Goal: Find specific page/section: Find specific page/section

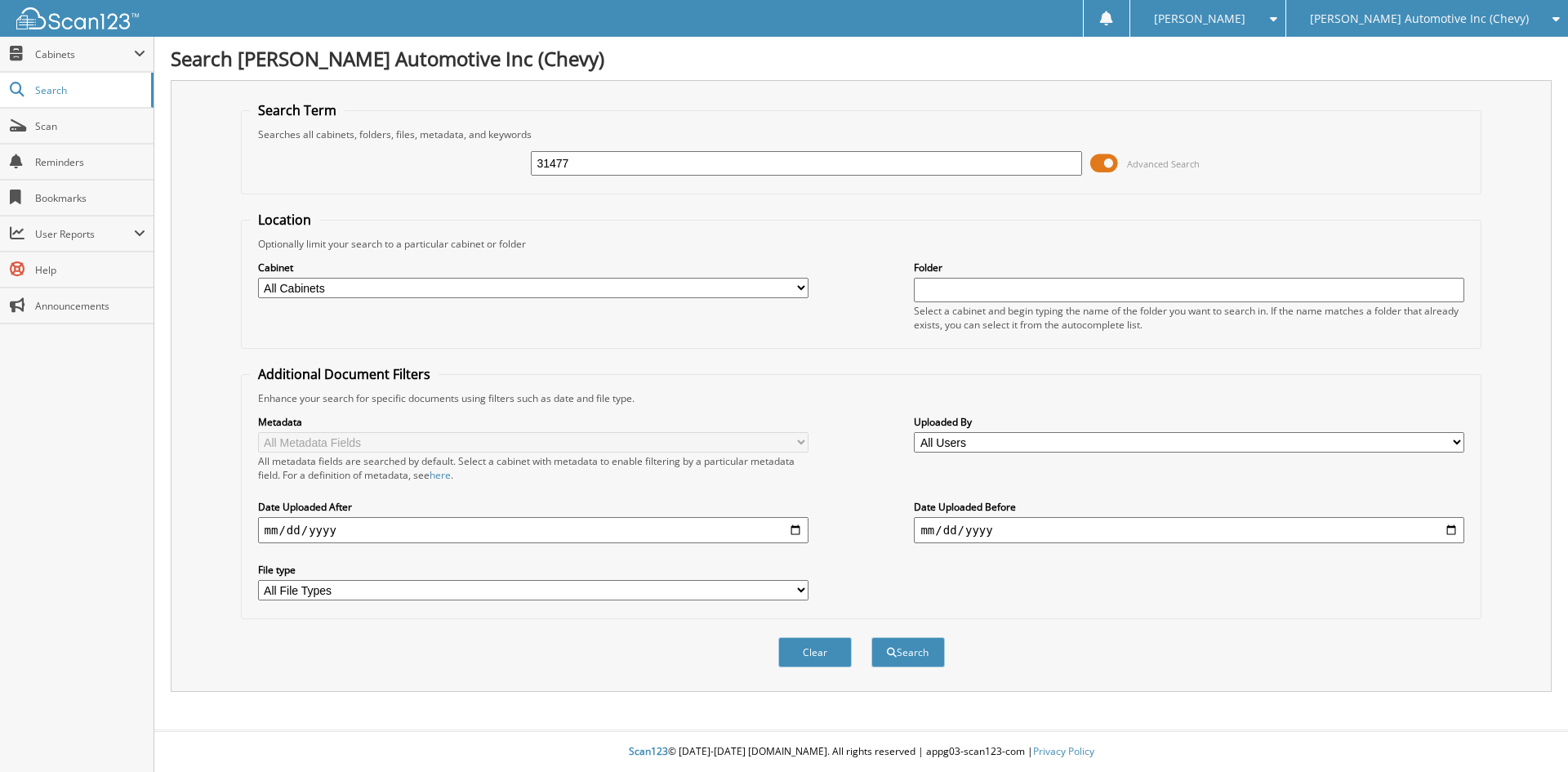
type input "31477"
click at [871, 637] on button "Search" at bounding box center [908, 652] width 73 height 30
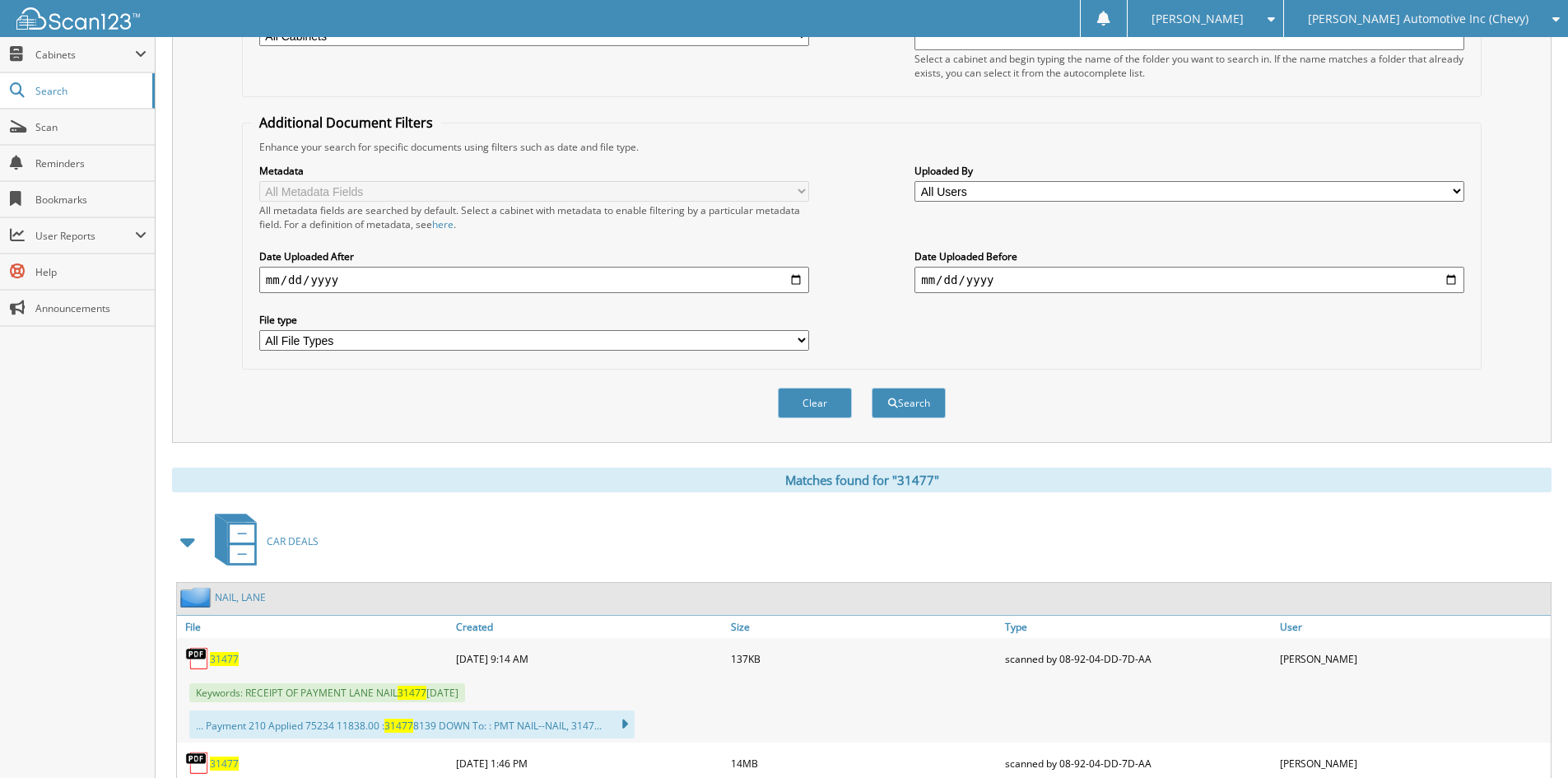
scroll to position [329, 0]
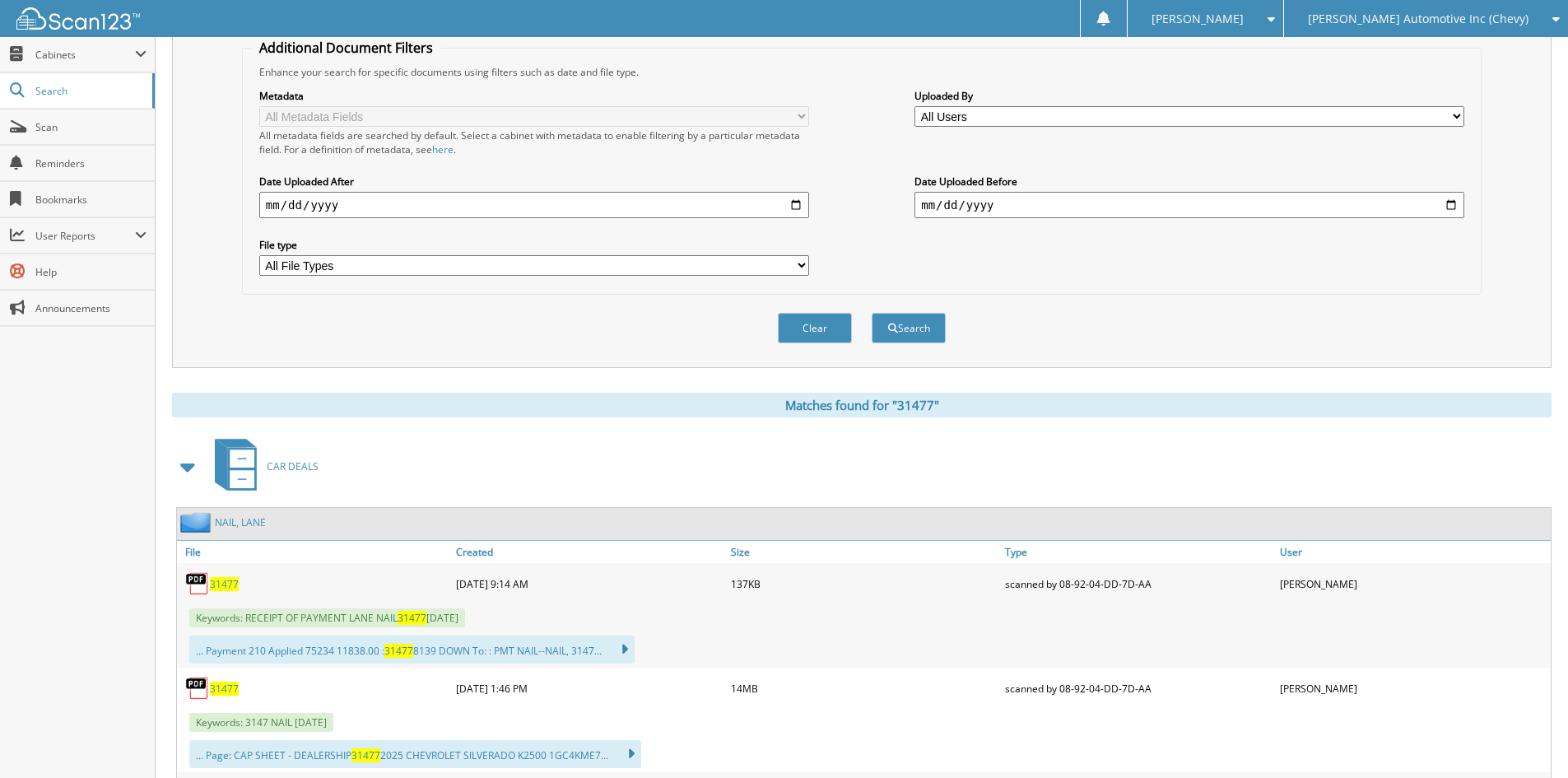
click at [217, 582] on span "31477" at bounding box center [223, 583] width 29 height 14
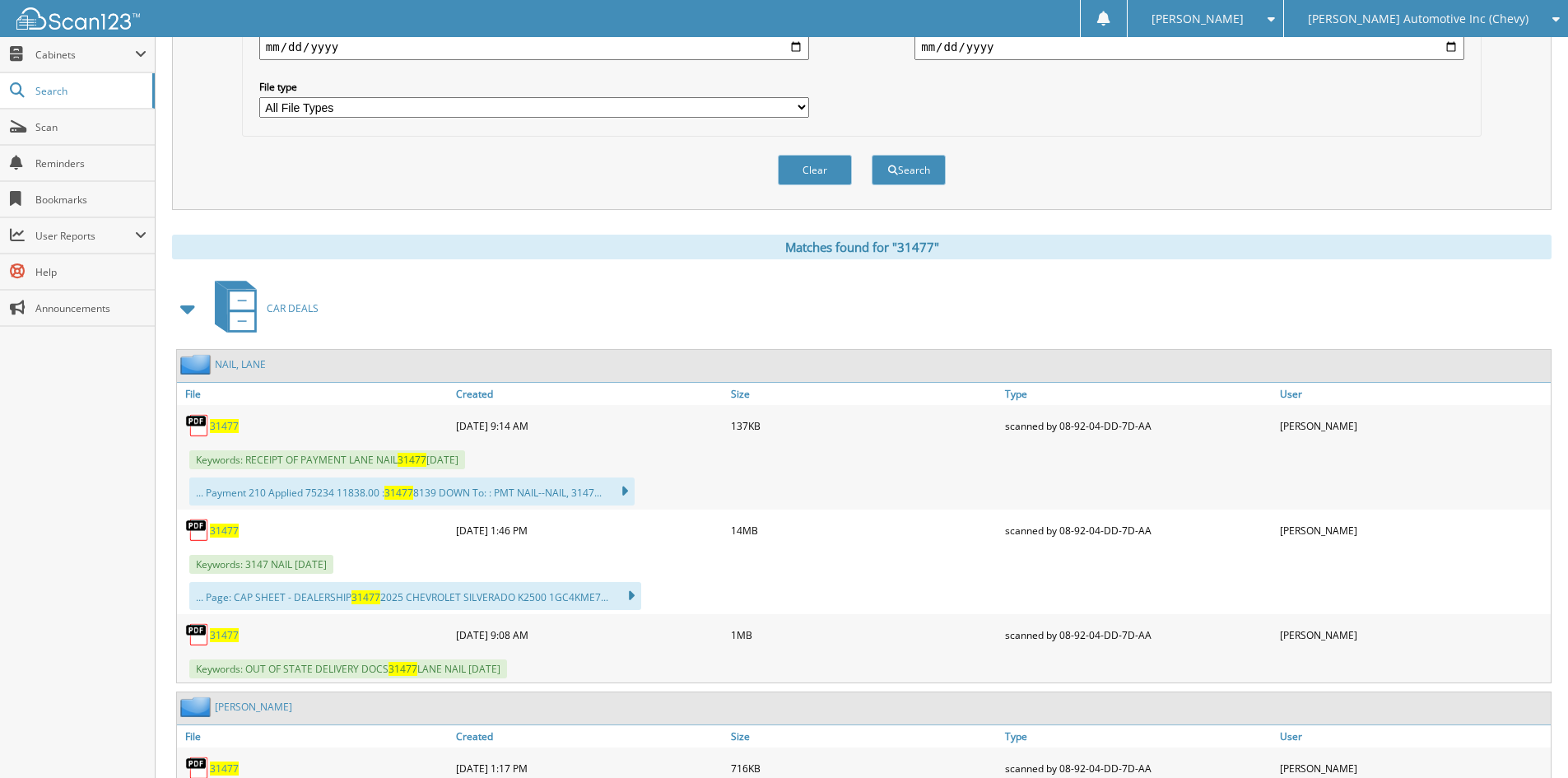
scroll to position [494, 0]
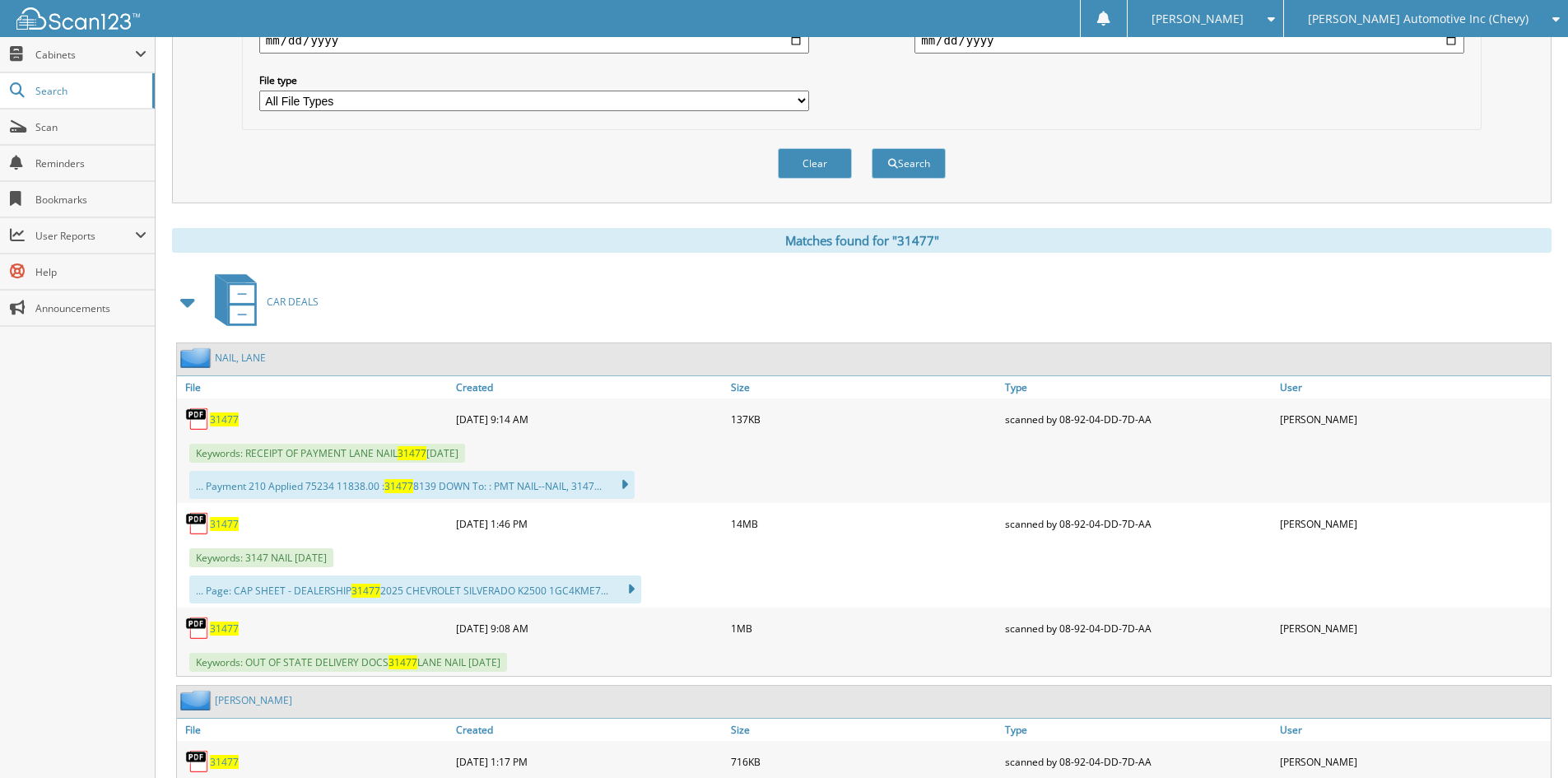
click at [227, 524] on span "31477" at bounding box center [223, 523] width 29 height 14
